Goal: Find specific page/section: Find specific page/section

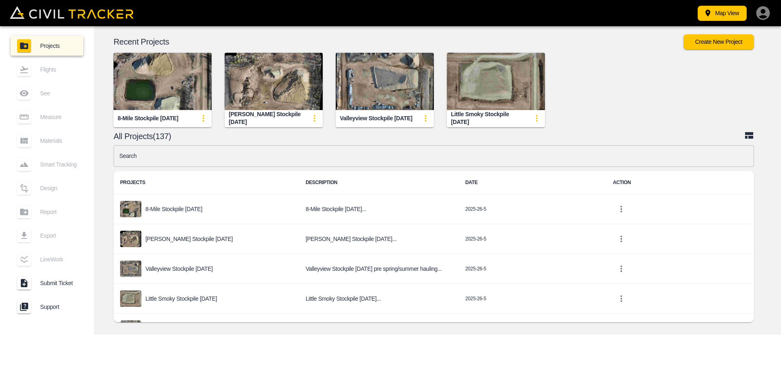
click at [765, 14] on icon "button" at bounding box center [762, 12] width 13 height 13
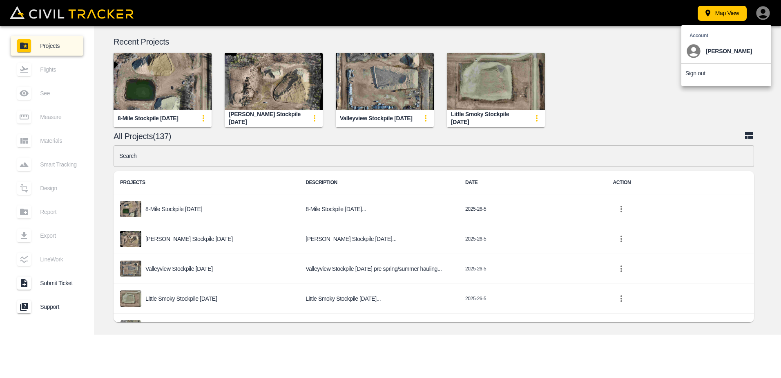
click at [657, 65] on div at bounding box center [390, 189] width 781 height 378
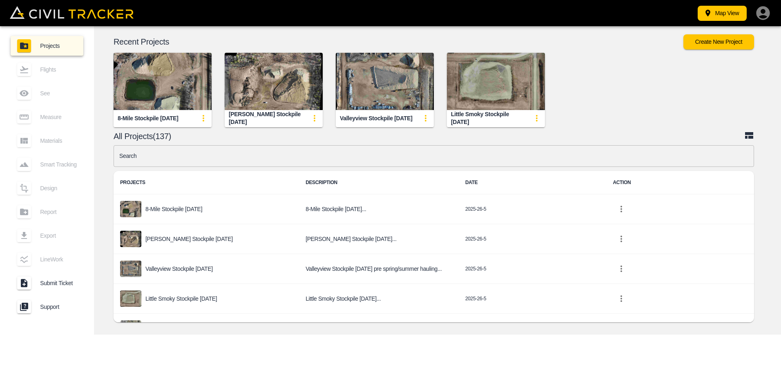
click at [43, 69] on div "Flights" at bounding box center [47, 70] width 73 height 20
click at [53, 46] on span "Projects" at bounding box center [58, 46] width 37 height 7
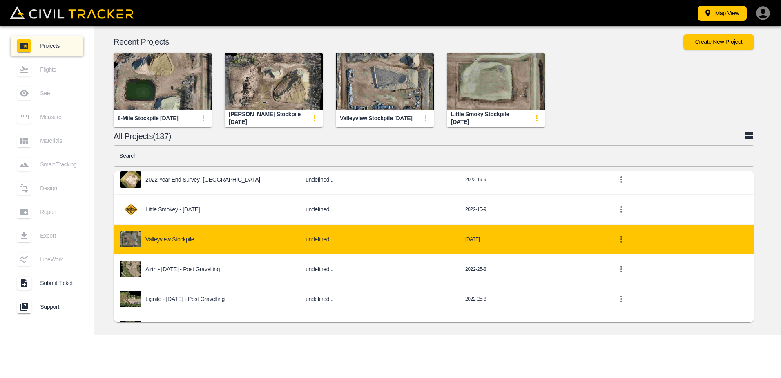
scroll to position [3310, 0]
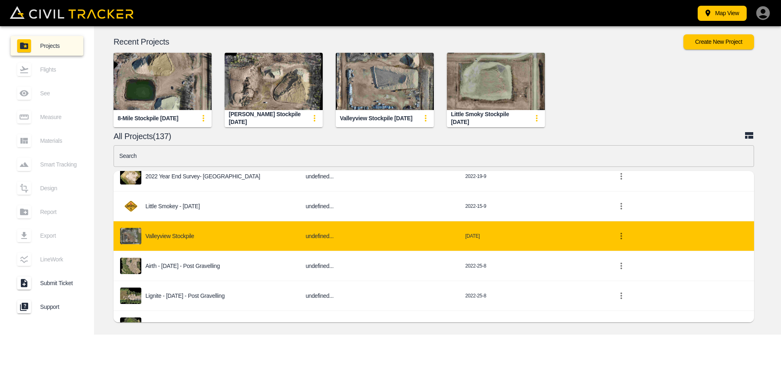
click at [169, 233] on p "Valleyview stockpile" at bounding box center [169, 236] width 49 height 7
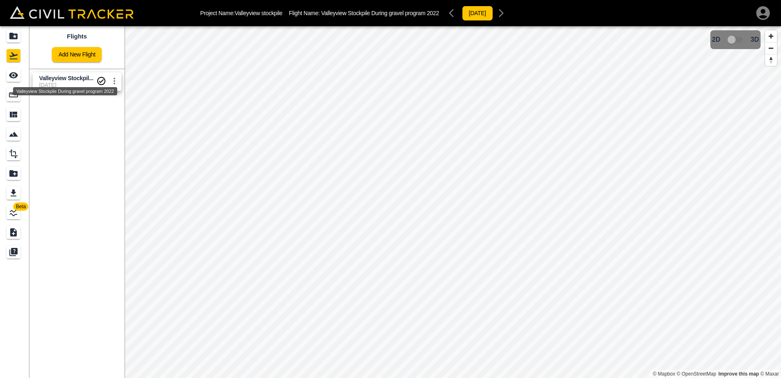
click at [84, 79] on span "Valleyview Stockpil..." at bounding box center [66, 78] width 54 height 7
click at [10, 95] on icon "Measure" at bounding box center [14, 95] width 10 height 10
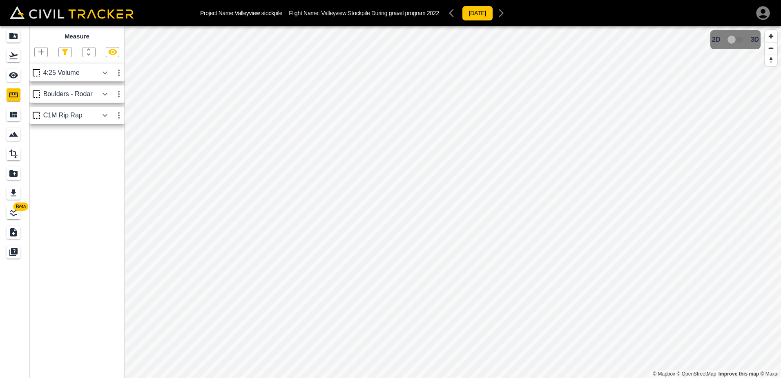
click at [78, 76] on div "4:25 Volume" at bounding box center [70, 72] width 55 height 7
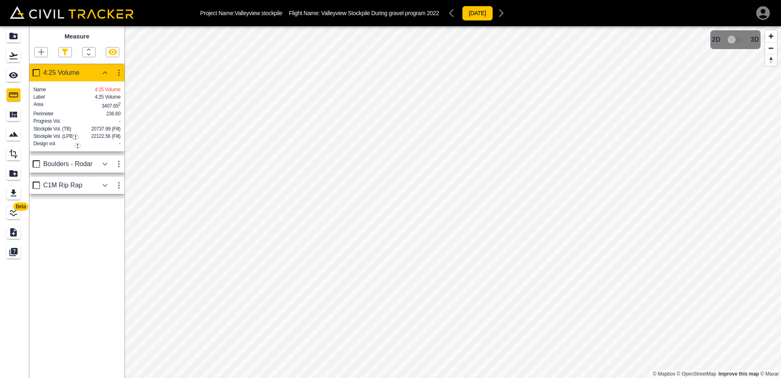
click at [78, 76] on div "4:25 Volume" at bounding box center [70, 72] width 55 height 7
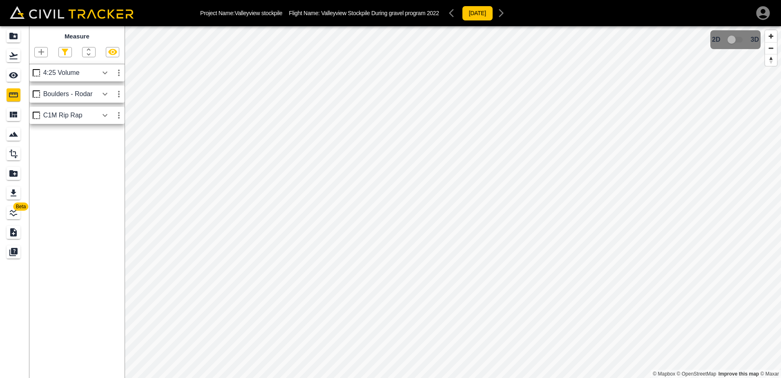
click at [68, 116] on div "C1M Rip Rap" at bounding box center [70, 115] width 55 height 7
